Goal: Transaction & Acquisition: Purchase product/service

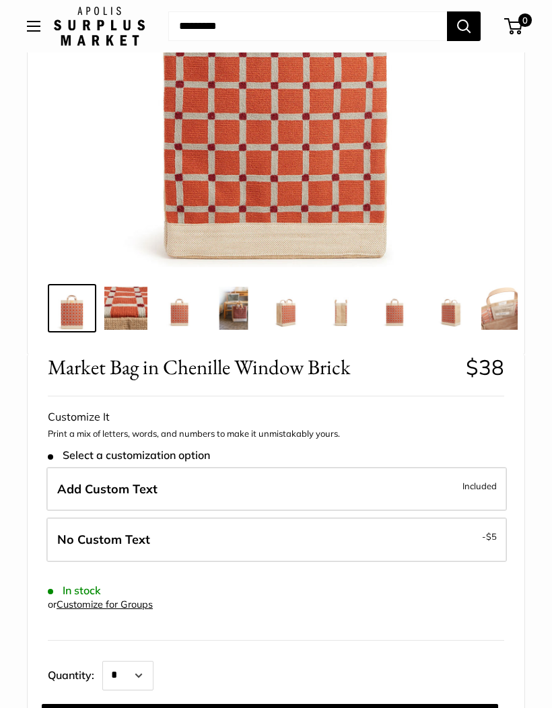
scroll to position [289, 0]
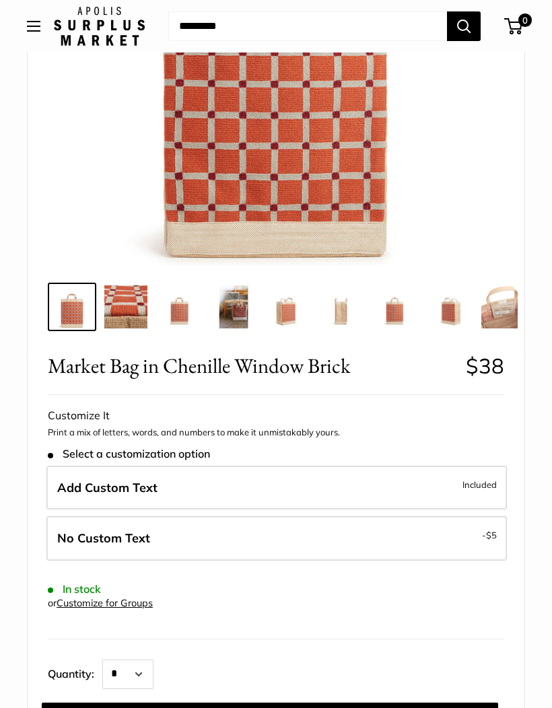
click at [175, 708] on div "Market Bag in Chenille Window Brick $38 Rated 5.0 out of 5 2 Reviews Based on 2…" at bounding box center [276, 604] width 497 height 502
click at [135, 313] on img at bounding box center [125, 306] width 43 height 43
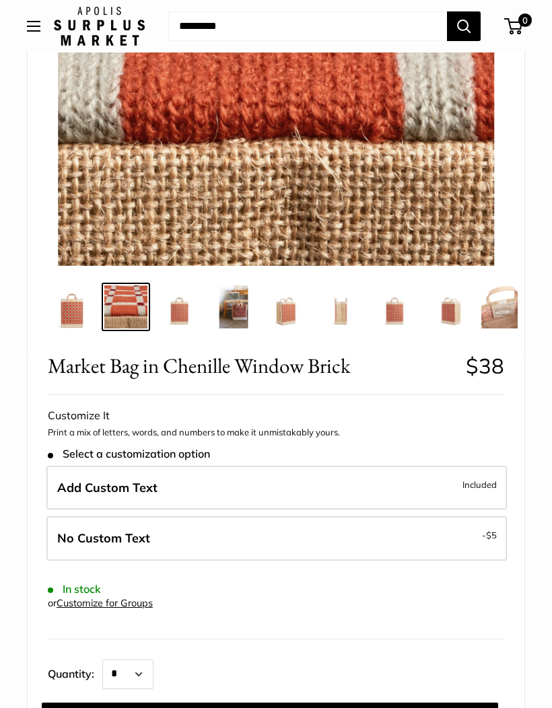
click at [187, 316] on img at bounding box center [179, 306] width 43 height 43
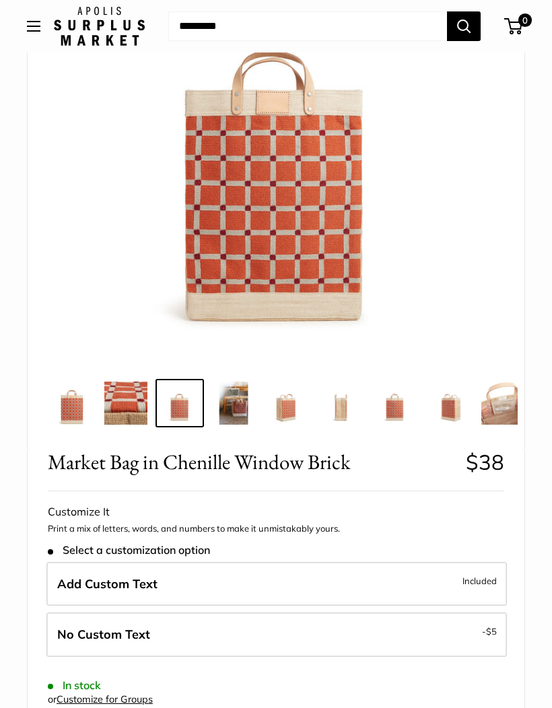
scroll to position [189, 0]
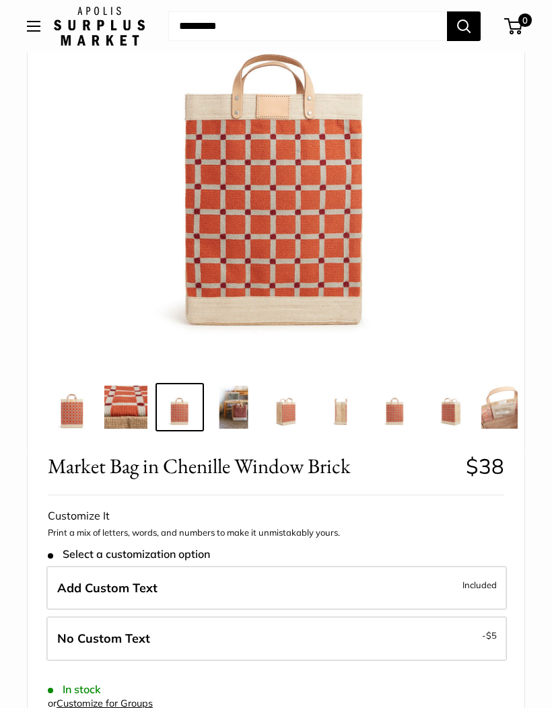
click at [236, 411] on img at bounding box center [233, 407] width 43 height 43
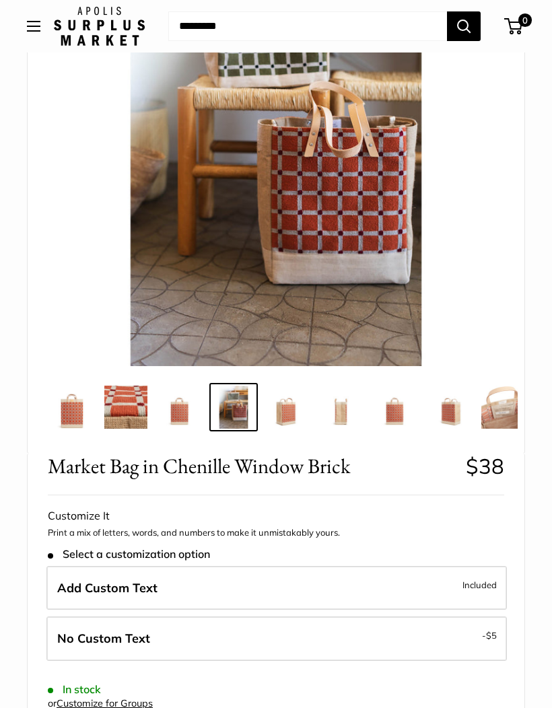
click at [292, 415] on img at bounding box center [287, 407] width 43 height 43
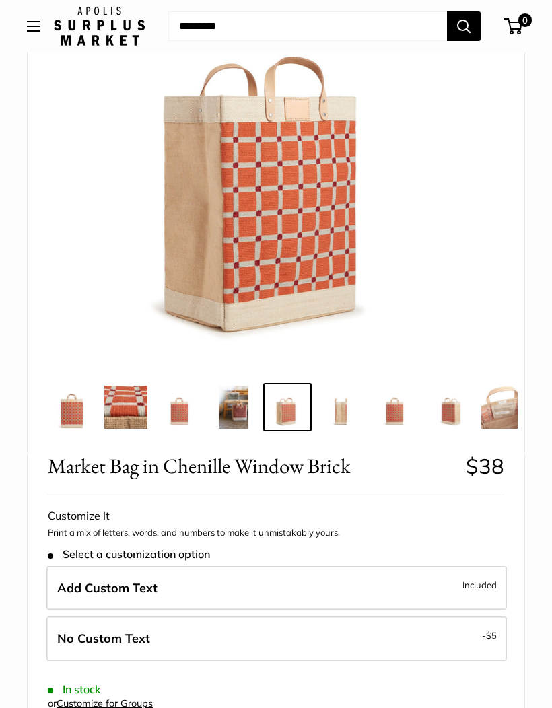
click at [342, 419] on img at bounding box center [341, 407] width 43 height 43
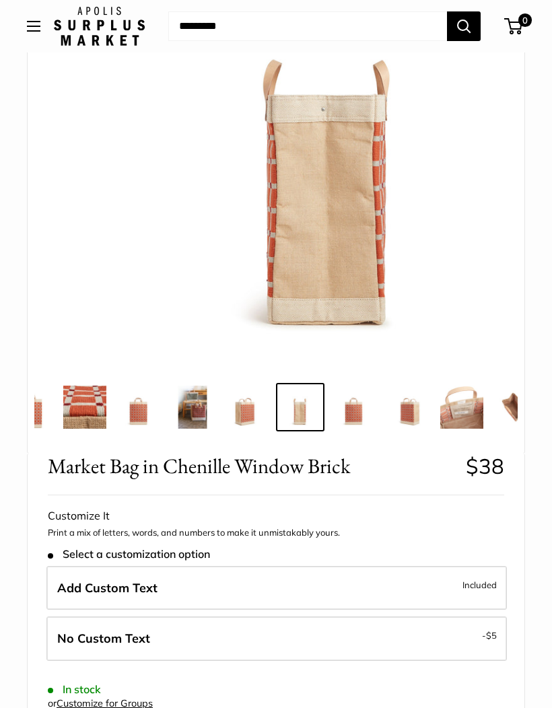
scroll to position [0, 54]
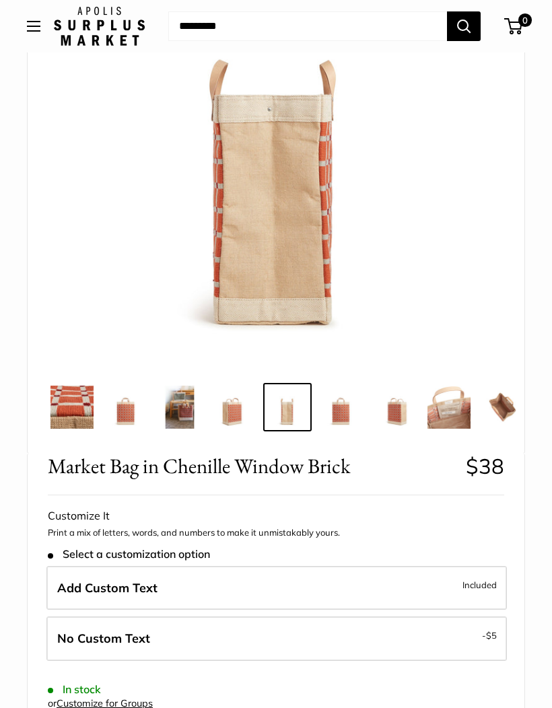
click at [345, 415] on img at bounding box center [341, 407] width 43 height 43
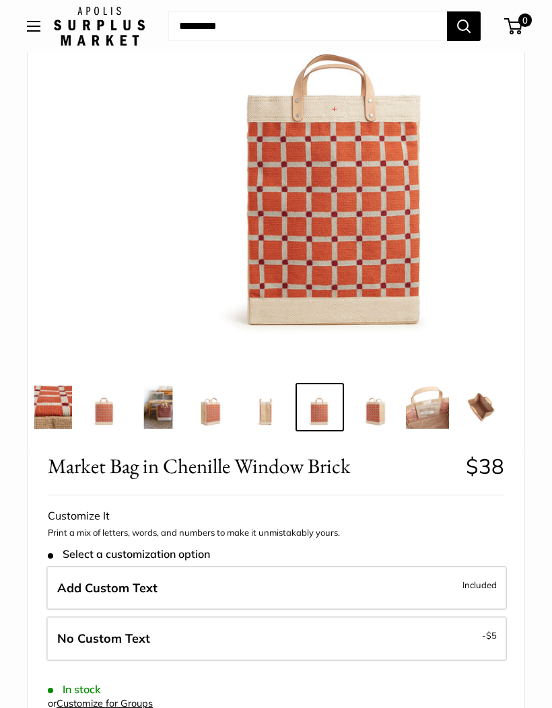
scroll to position [0, 77]
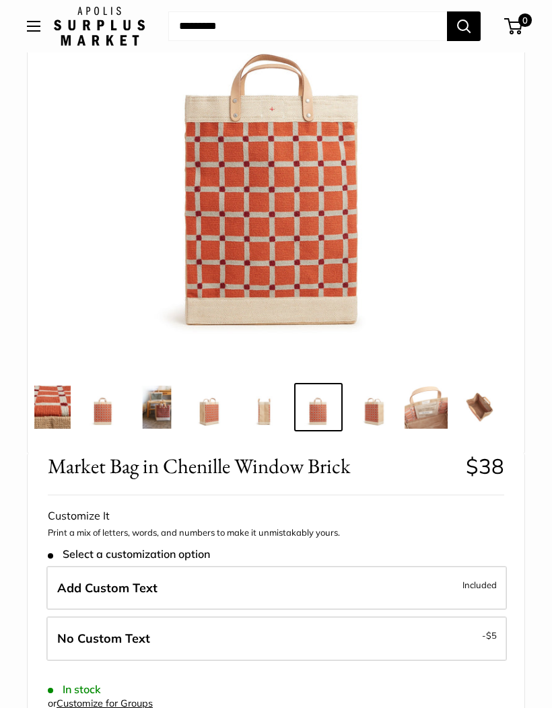
click at [377, 417] on img at bounding box center [372, 407] width 43 height 43
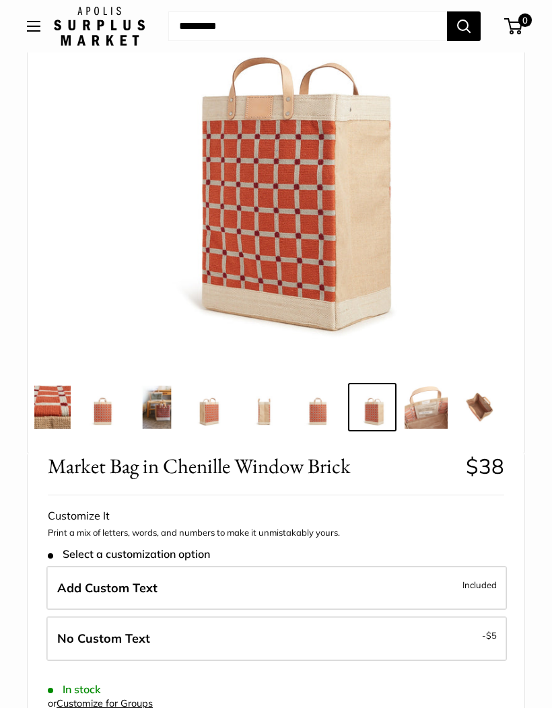
click at [421, 423] on img at bounding box center [426, 407] width 43 height 43
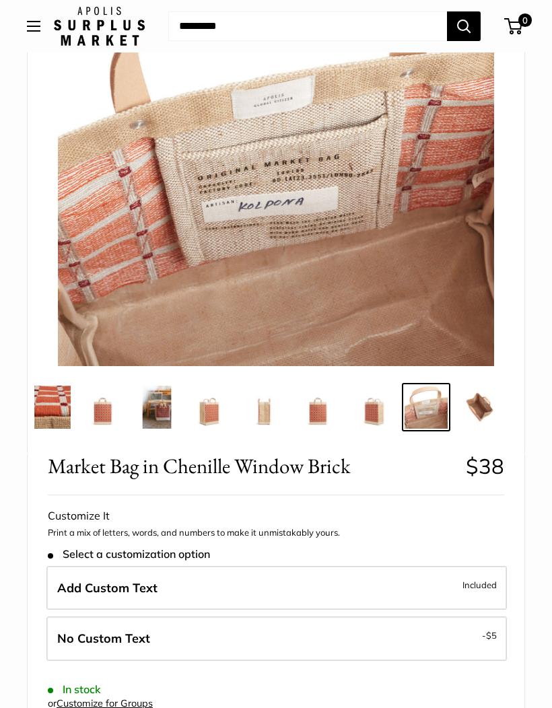
click at [479, 410] on img at bounding box center [479, 407] width 43 height 43
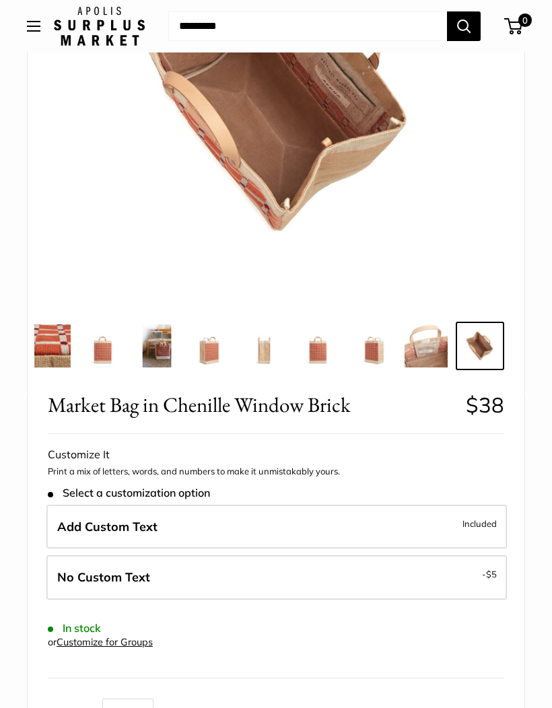
scroll to position [0, 0]
